Goal: Task Accomplishment & Management: Manage account settings

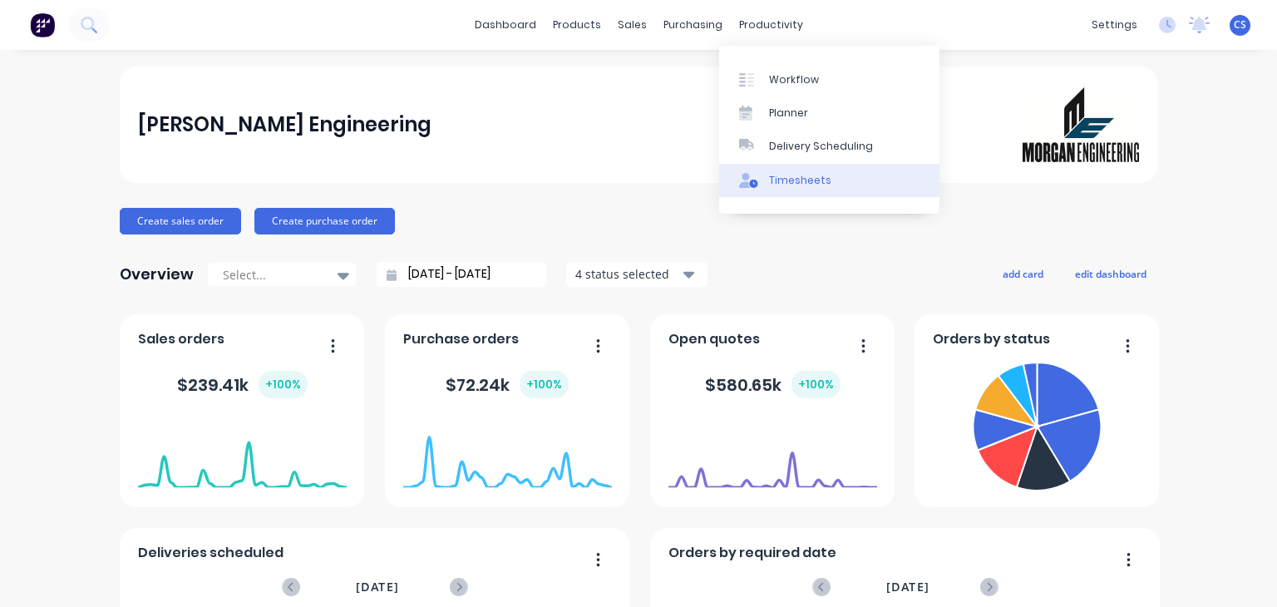
click at [785, 183] on div "Timesheets" at bounding box center [800, 180] width 62 height 15
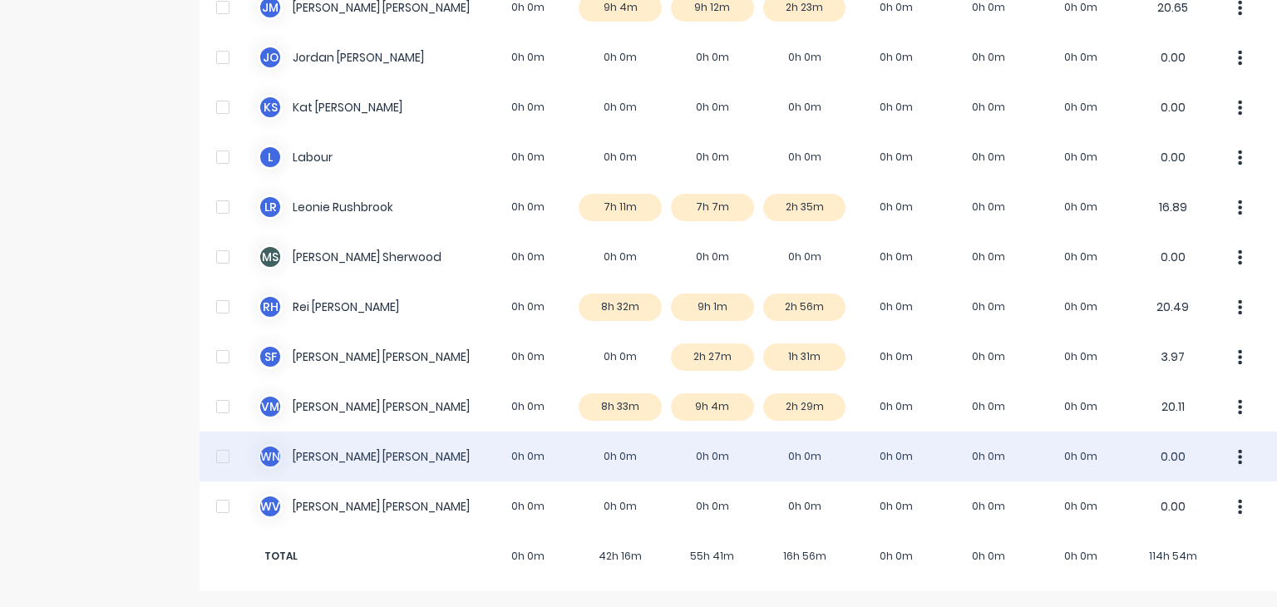
scroll to position [340, 0]
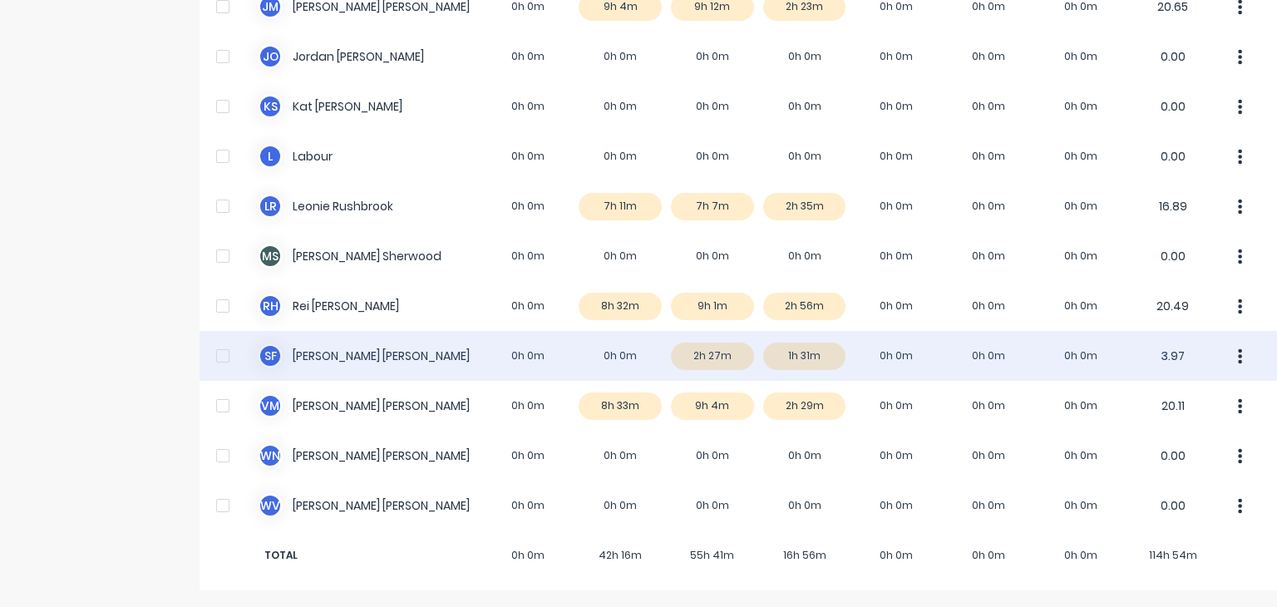
click at [775, 357] on div "s f [PERSON_NAME] 0h 0m 0h 0m 2h 27m 1h 31m 0h 0m 0h 0m 0h 0m 3.97" at bounding box center [737, 356] width 1077 height 50
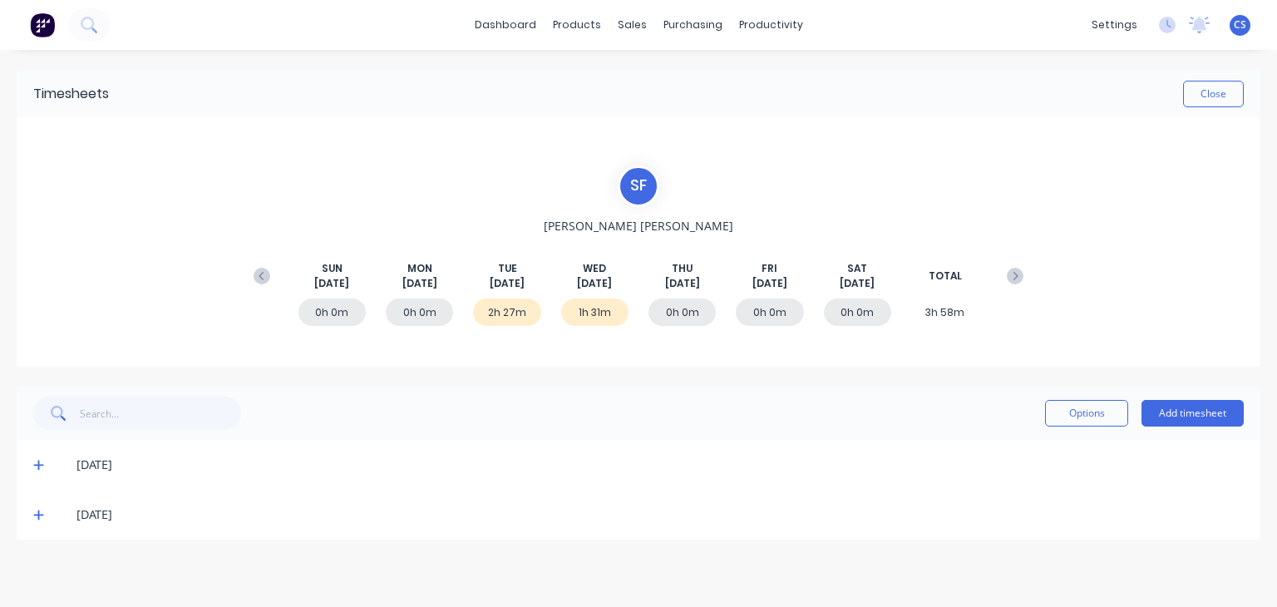
click at [601, 311] on div "1h 31m" at bounding box center [594, 311] width 67 height 27
click at [43, 518] on icon at bounding box center [38, 515] width 11 height 12
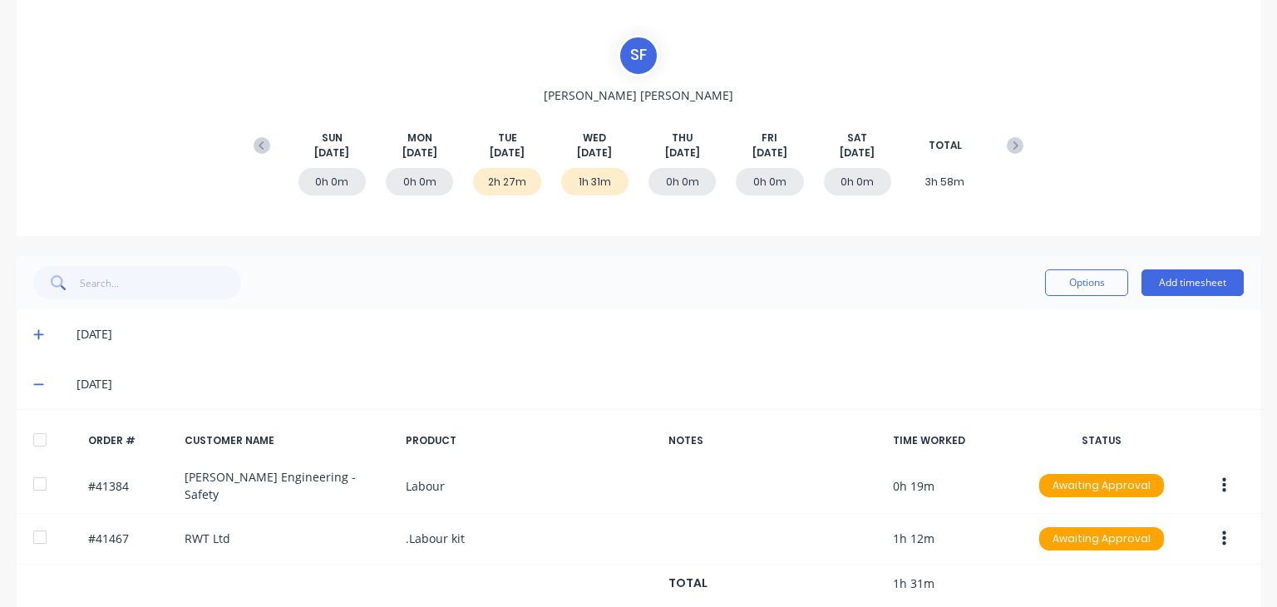
scroll to position [153, 0]
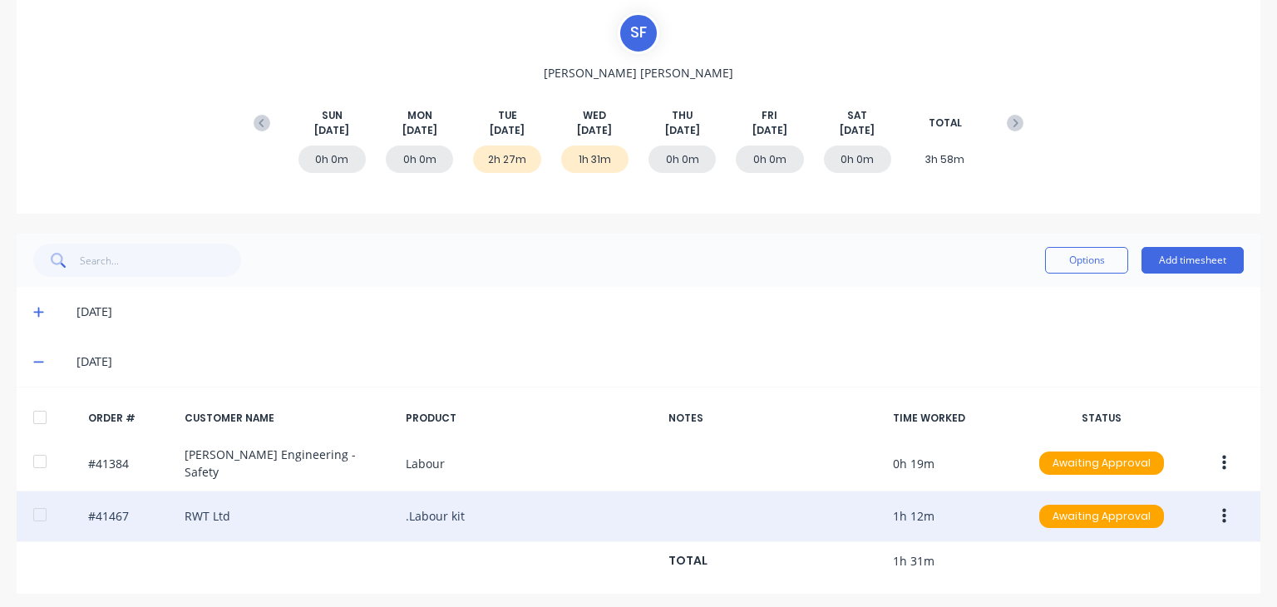
click at [885, 510] on icon "button" at bounding box center [1224, 516] width 4 height 18
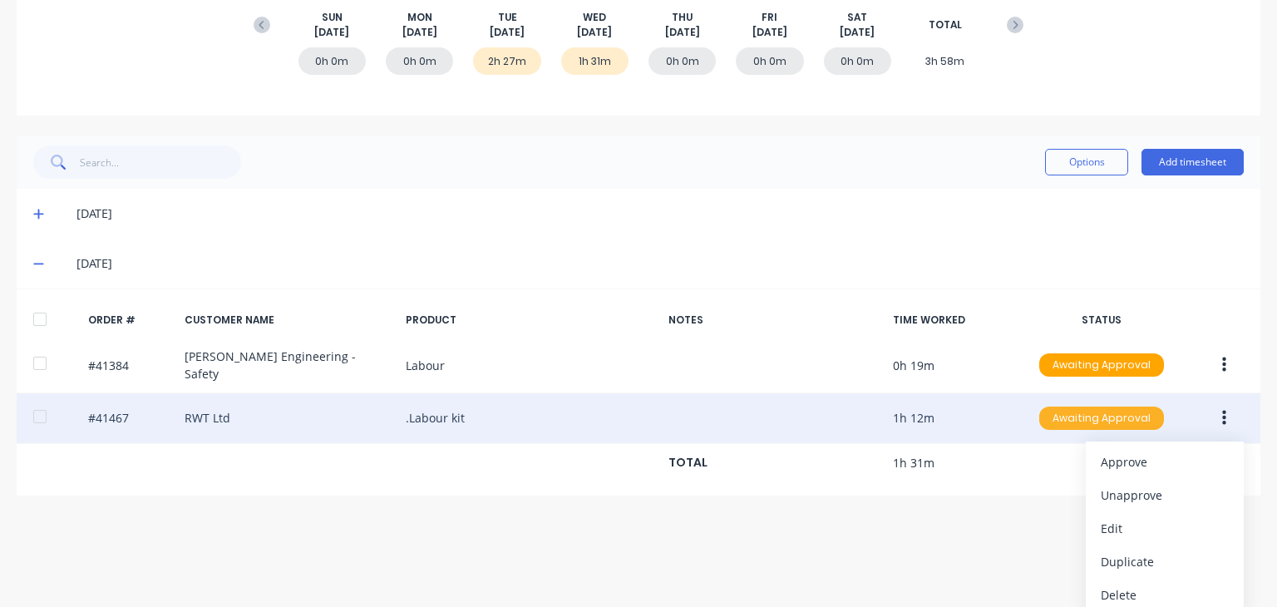
scroll to position [253, 0]
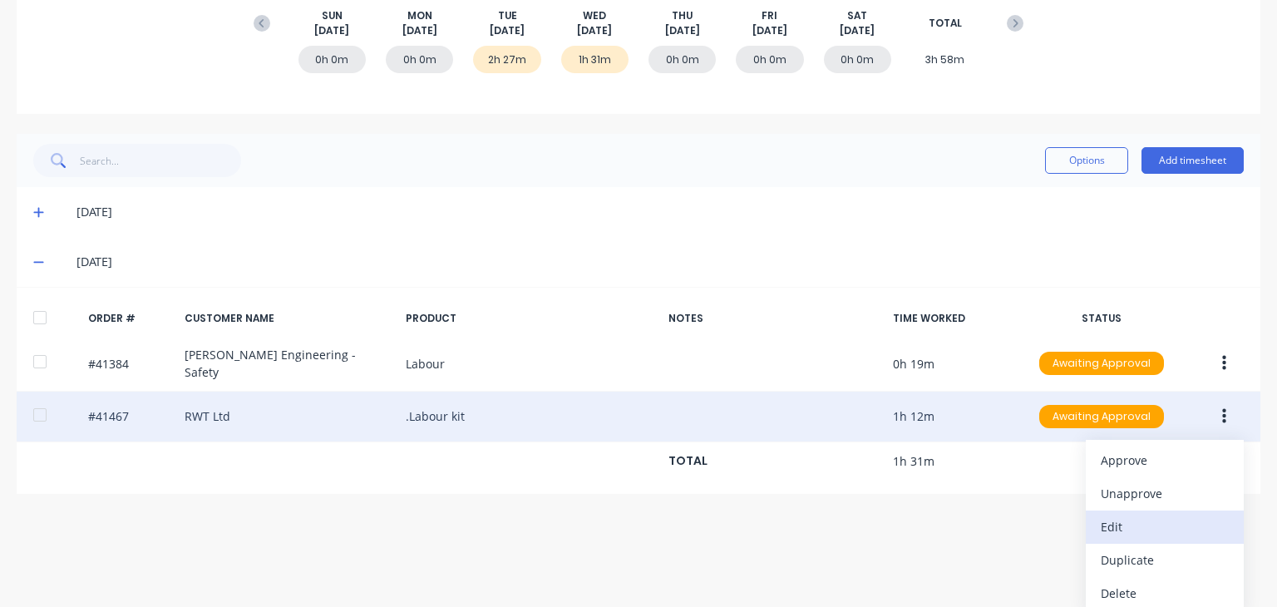
click at [885, 516] on div "Edit" at bounding box center [1164, 526] width 128 height 24
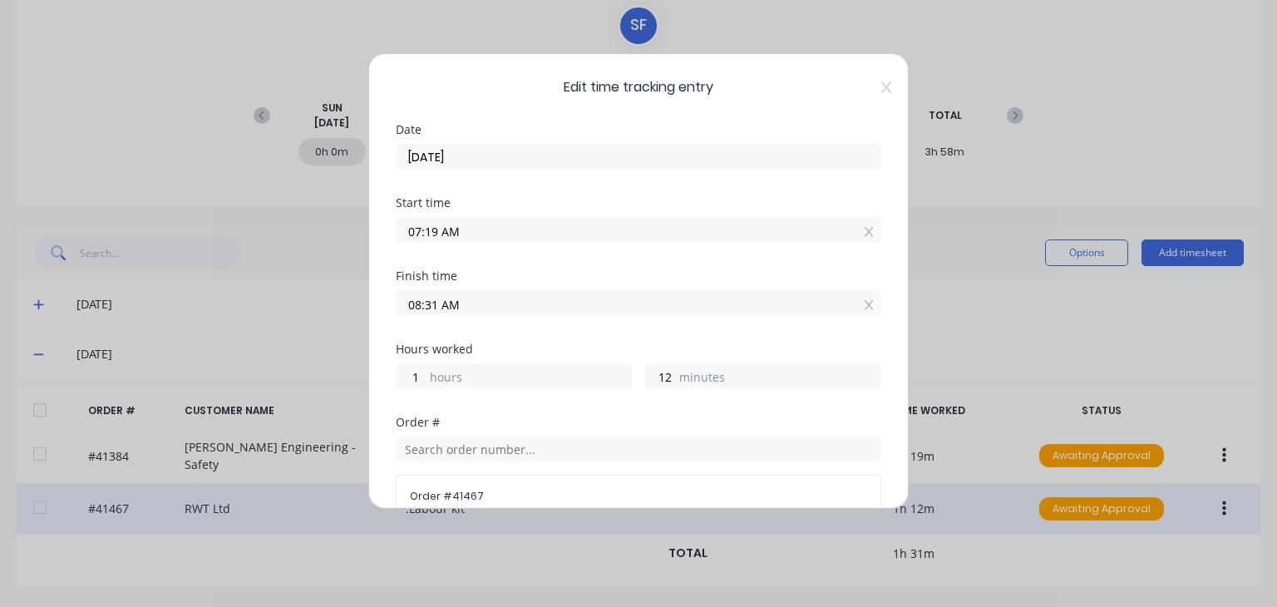
scroll to position [153, 0]
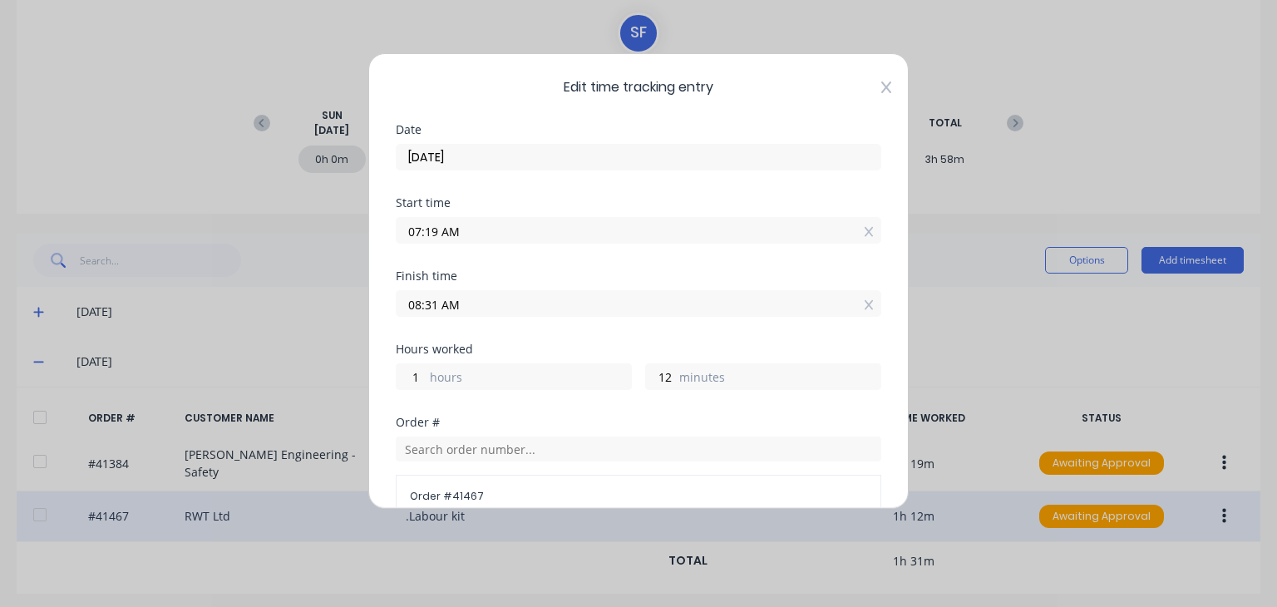
click at [881, 87] on icon at bounding box center [886, 87] width 10 height 12
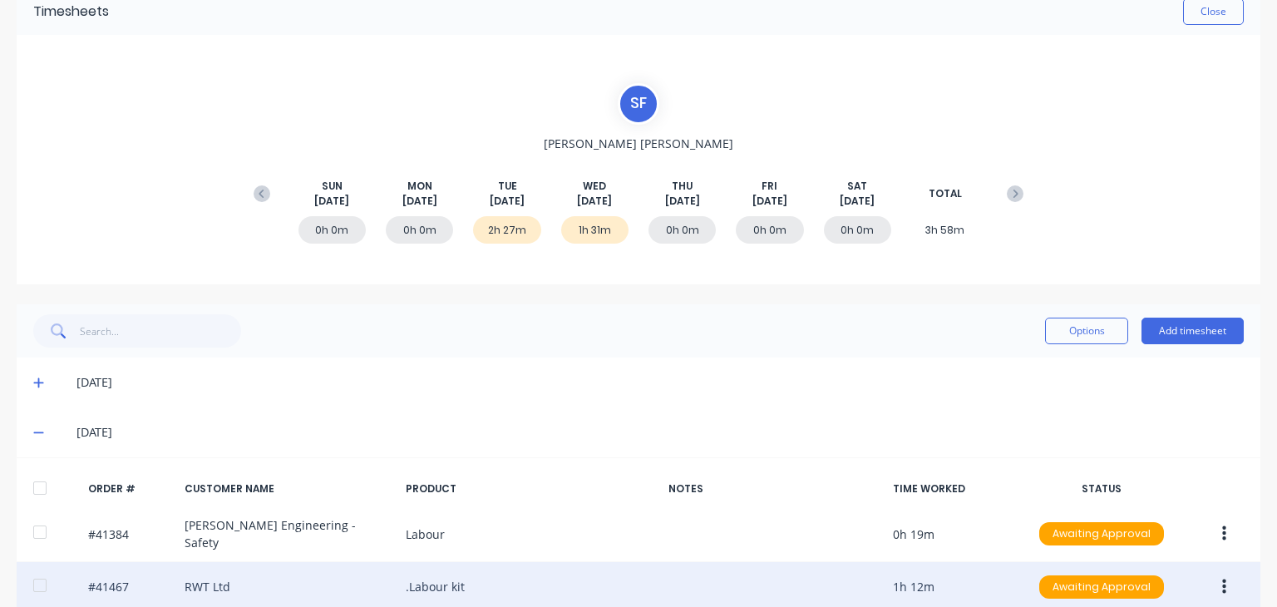
scroll to position [0, 0]
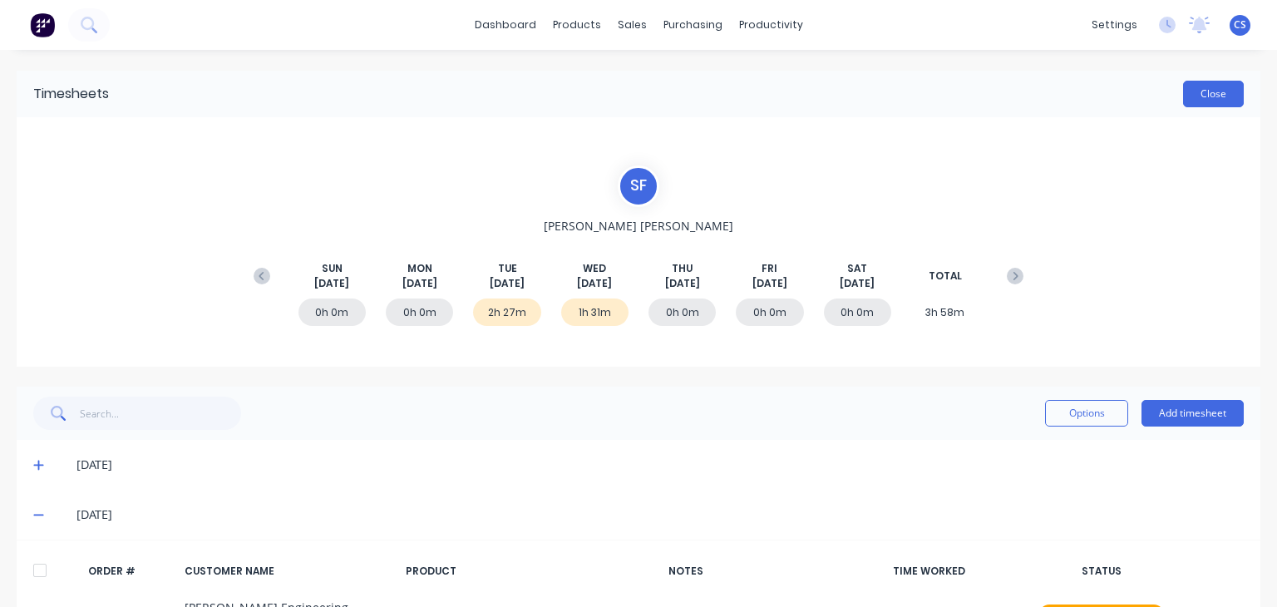
click at [885, 101] on button "Close" at bounding box center [1213, 94] width 61 height 27
